Goal: Ask a question: Seek information or help from site administrators or community

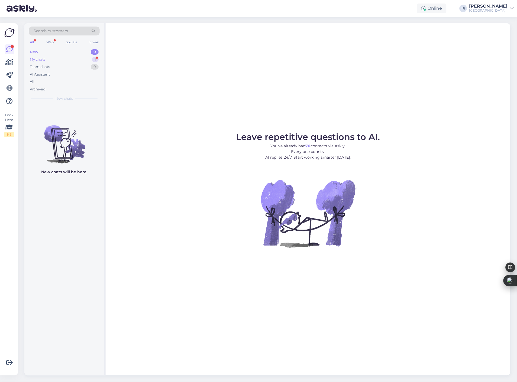
click at [48, 60] on div "My chats 1" at bounding box center [64, 60] width 71 height 8
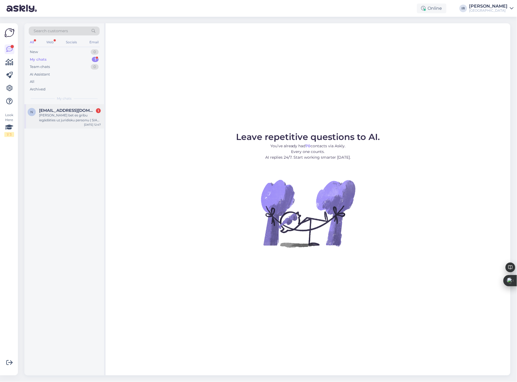
click at [72, 115] on div "[PERSON_NAME] bet es gribu iegādāties uz juridisku personu ( SIA CitRent ) un n…" at bounding box center [70, 118] width 62 height 10
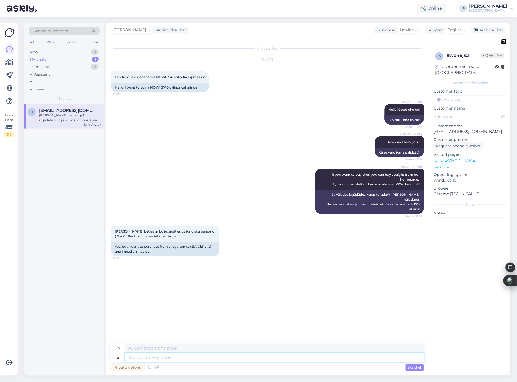
click at [174, 358] on textarea at bounding box center [274, 358] width 299 height 9
type textarea "You c"
type textarea "Tu"
type textarea "You can"
type textarea "Jūs varat"
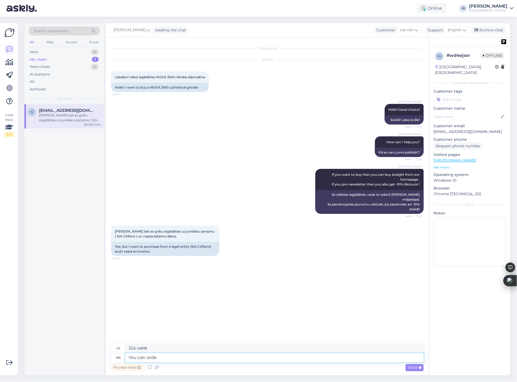
type textarea "You can order"
type textarea "Jūs varat [DEMOGRAPHIC_DATA]"
type textarea "You can order!"
type textarea "Jūs varat pasūtīt!"
type textarea "You can order! It is"
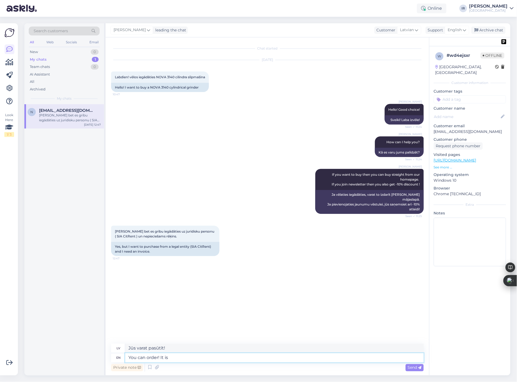
type textarea "Var pasūtīt!"
type textarea "You can order! It is po"
type textarea "Jūs varat pasūtīt! Tas ir"
type textarea "You can order! It is possible!"
type textarea "Var pasūtīt! Tas ir iespējams!"
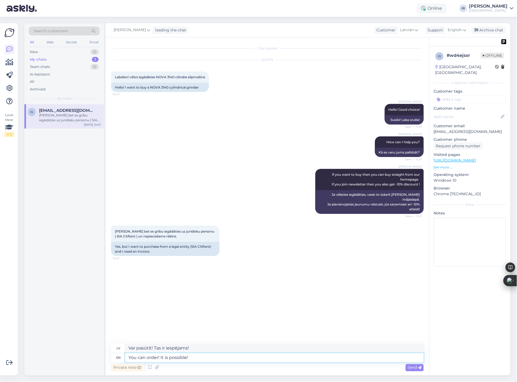
drag, startPoint x: 193, startPoint y: 359, endPoint x: 78, endPoint y: 356, distance: 115.5
click at [78, 356] on div "Search customers All Web Socials Email New 0 My chats 1 Team chats 0 AI Assista…" at bounding box center [267, 199] width 486 height 353
type textarea "Can"
type textarea "Var"
type textarea "Can you"
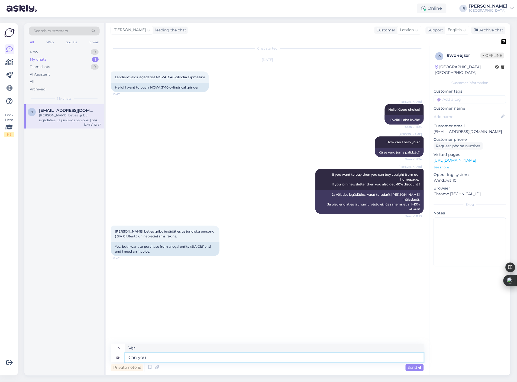
type textarea "Vai jūs varat"
type textarea "Can you send"
type textarea "Vai varat [DEMOGRAPHIC_DATA]"
type textarea "Can you send me"
type textarea "Vai jūs varat man atsūtīt?"
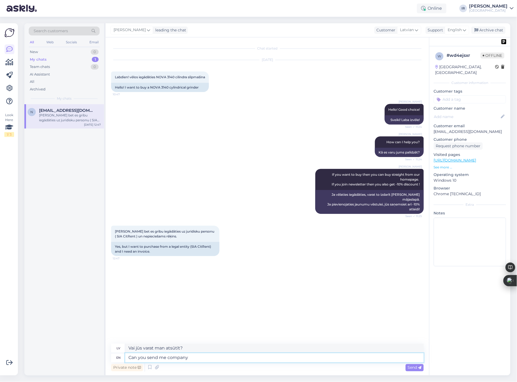
type textarea "Can you send me company d"
type textarea "Vai varat man atsūtīt kompāniju?"
type textarea "Can you send me company details he"
type textarea "Vai varat man nosūtīt uzņēmuma informāciju?"
type textarea "Can you send me company details here."
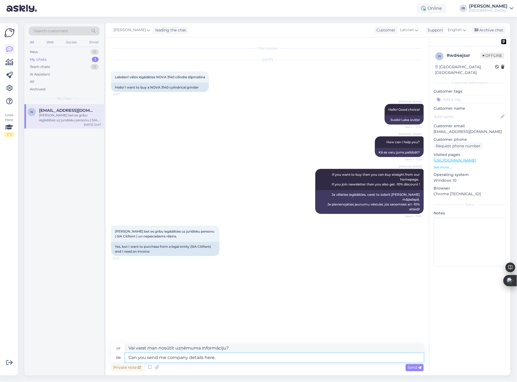
type textarea "Vai varat man šeit atsūtīt uzņēmuma datus?"
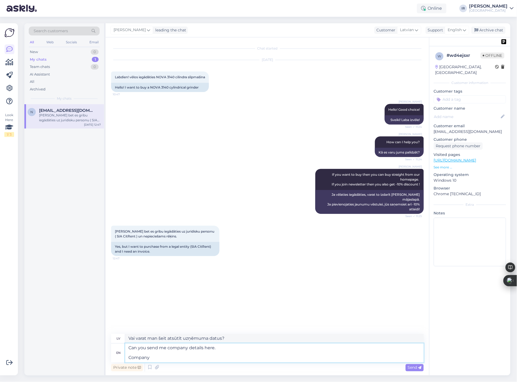
type textarea "Can you send me company details here. Company"
type textarea "Vai varat man atsūtīt uzņēmuma informāciju? Uzņēmums"
type textarea "Can you send me company details here. Company name"
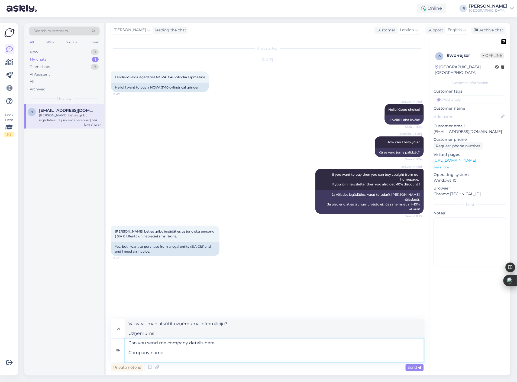
type textarea "Vai varat man atsūtīt uzņēmuma informāciju? Uzņēmuma nosaukums"
type textarea "Can you send me company details here. Company name Delivery a"
type textarea "Vai varat man atsūtīt uzņēmuma informāciju? Uzņēmuma nosaukums [GEOGRAPHIC_DATA]"
type textarea "Can you send me company details here. Company name Delivery ad"
type textarea "Vai varat man atsūtīt uzņēmuma informāciju? Uzņēmuma nosaukums Piegādes reklāma"
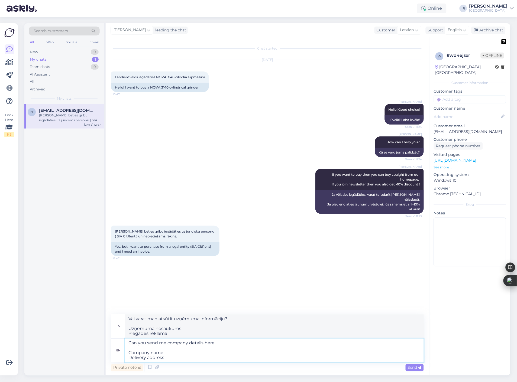
type textarea "Can you send me company details here. Company name Delivery address"
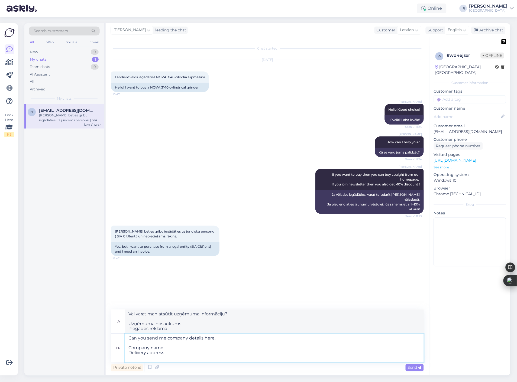
type textarea "Vai varat man šeit atsūtīt uzņēmuma informāciju? Uzņēmuma nosaukums Piegādes ad…"
type textarea "Can you send me company details here. Company name Delivery address VAT"
type textarea "Vai varat man šeit atsūtīt uzņēmuma informāciju? Uzņēmuma nosaukums Piegādes ad…"
type textarea "Can you send me company details here. Company name Delivery address VAT NUMBER"
type textarea "Vai varat man atsūtīt uzņēmuma informāciju? Uzņēmuma nosaukums Piegādes adrese …"
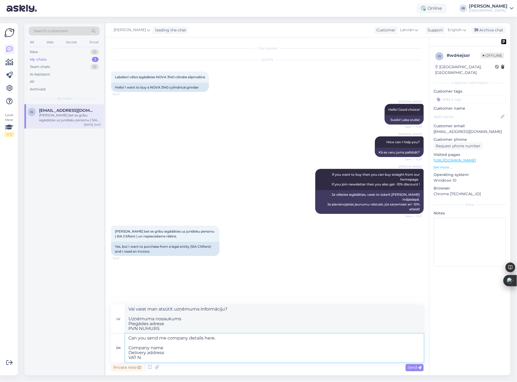
type textarea "Can you send me company details here. Company name Delivery address VAT"
type textarea "Vai varat man šeit atsūtīt uzņēmuma informāciju? Uzņēmuma nosaukums Piegādes ad…"
type textarea "Can you send me company details here. Company name Delivery address Company"
type textarea "Vai varat man šeit atsūtīt uzņēmuma informāciju? Uzņēmuma nosaukums Piegādes ad…"
type textarea "Can you send me company details here. Company name Delivery address Company VAT…"
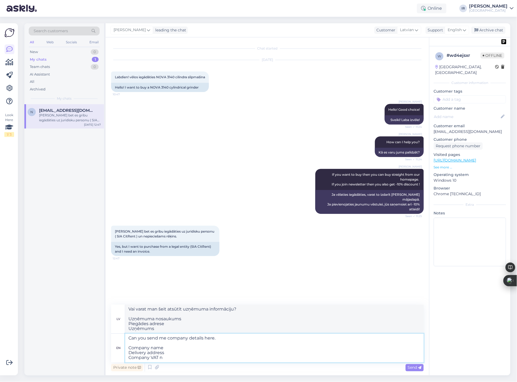
type textarea "Vai varat man šeit atsūtīt uzņēmuma informāciju? Uzņēmuma nosaukums Piegādes ad…"
type textarea "Can you send me company details here. Company name Delivery address Company VAT…"
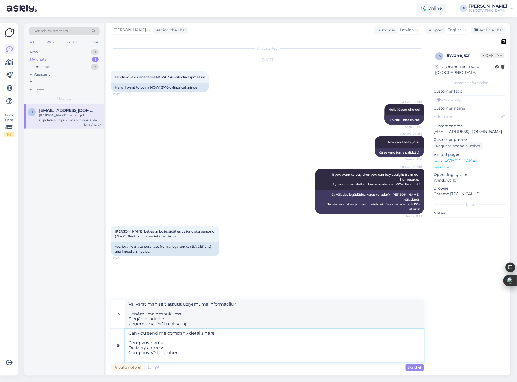
type textarea "Vai varat man šeit atsūtīt uzņēmuma informāciju? Uzņēmuma nosaukums Piegādes ad…"
type textarea "Can you send me company details here. Company name Delivery address Company VAT…"
type textarea "Vai varat man šeit atsūtīt uzņēmuma informāciju? Uzņēmuma nosaukums Piegādes ad…"
type textarea "Can you send me company details here. Company name Delivery address Company VAT…"
type textarea "Vai varat man šeit atsūtīt uzņēmuma informāciju? Uzņēmuma nosaukums Piegādes ad…"
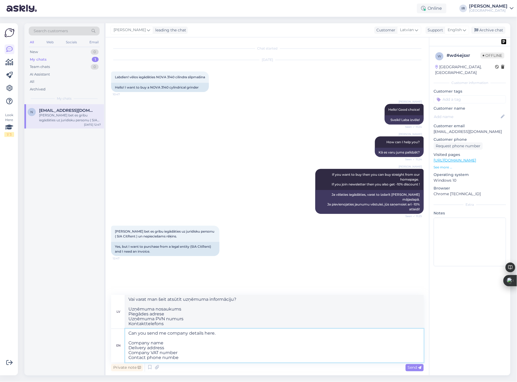
type textarea "Can you send me company details here. Company name Delivery address Company VAT…"
type textarea "Vai varat man šeit atsūtīt uzņēmuma informāciju? Uzņēmuma nosaukums Piegādes ad…"
click at [167, 339] on textarea "Can you send me company details here. Company name Delivery address Company VAT…" at bounding box center [274, 343] width 299 height 38
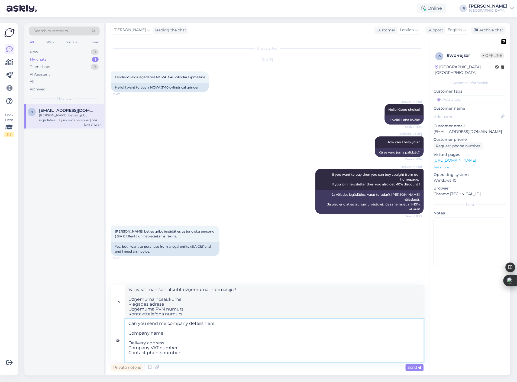
type textarea "Can you send me company details here. Company name C Delivery address Company V…"
type textarea "Vai varat man šeit atsūtīt uzņēmuma informāciju? Uzņēmuma nosaukums Piegādes ad…"
type textarea "Can you send me company details here. Company name Company address Delivery add…"
type textarea "Vai varat man šeit atsūtīt uzņēmuma informāciju? Uzņēmuma nosaukums Uzņēmuma ad…"
click at [193, 354] on textarea "Can you send me company details here. Company name Company address Delivery add…" at bounding box center [274, 341] width 299 height 43
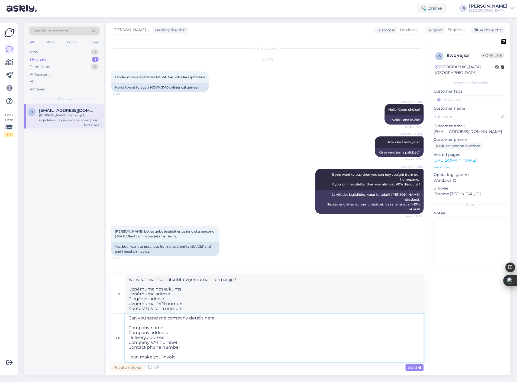
type textarea "Can you send me company details here. Company name Company address Delivery add…"
type textarea "Vai varat man šeit atsūtīt uzņēmuma informāciju? Uzņēmuma nosaukums Uzņēmuma ad…"
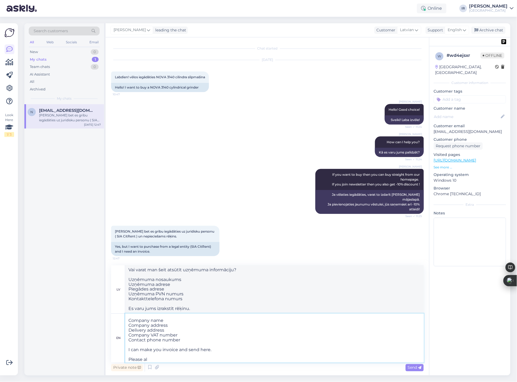
type textarea "Can you send me company details here. Company name Company address Delivery add…"
type textarea "Vai varat man šeit atsūtīt uzņēmuma informāciju? Uzņēmuma nosaukums Uzņēmuma ad…"
type textarea "Can you send me company details here. Company name Company address Delivery add…"
type textarea "Vai varat man šeit atsūtīt uzņēmuma informāciju? Uzņēmuma nosaukums Uzņēmuma ad…"
type textarea "Can you send me company details here. Company name Company address Delivery add…"
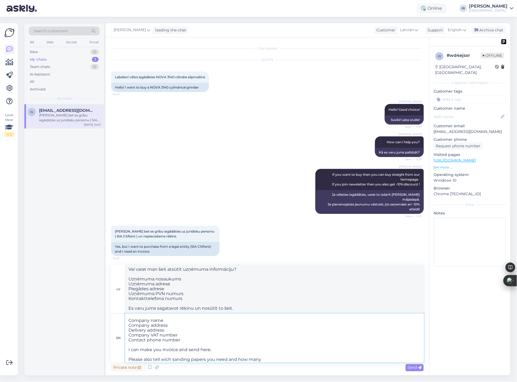
type textarea "Vai varat man šeit atsūtīt uzņēmuma informāciju? Uzņēmuma nosaukums Uzņēmuma ad…"
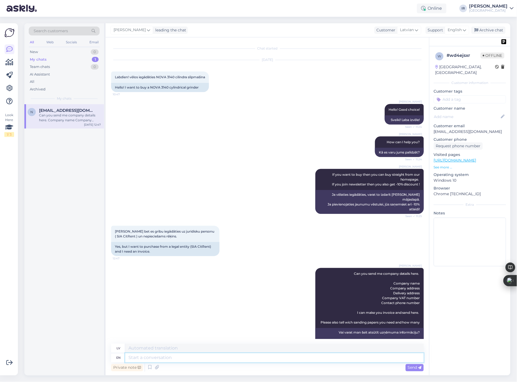
scroll to position [0, 0]
